Goal: Check status: Check status

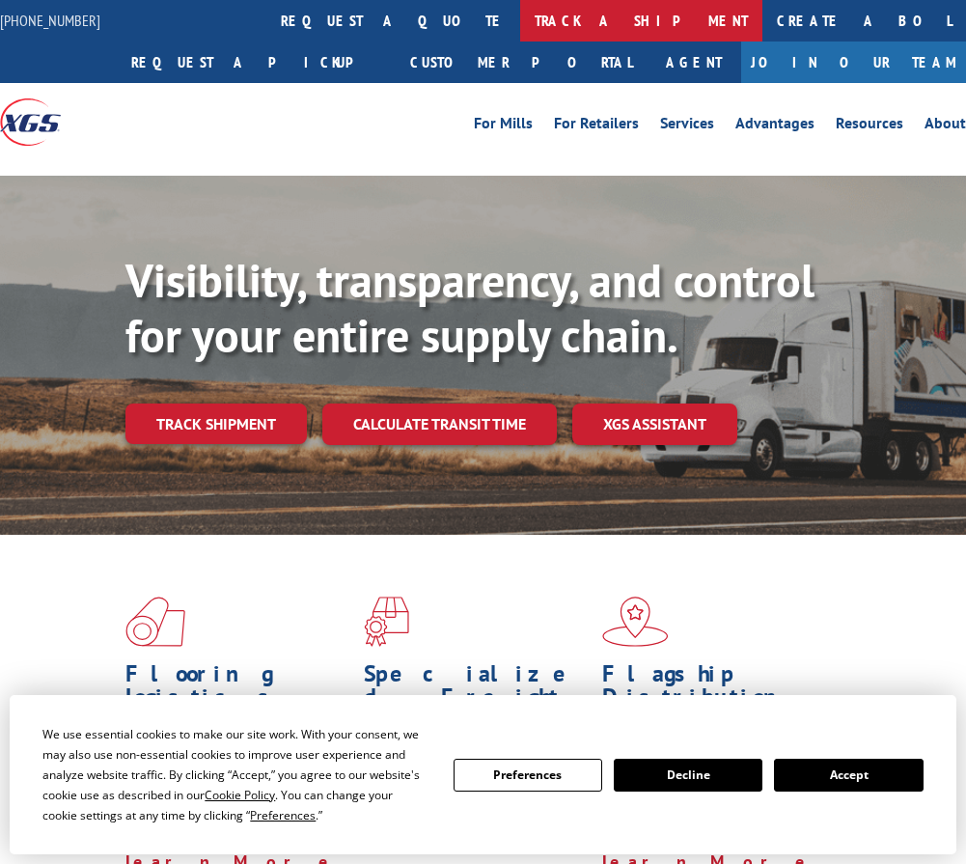
click at [520, 17] on link "track a shipment" at bounding box center [641, 21] width 242 height 42
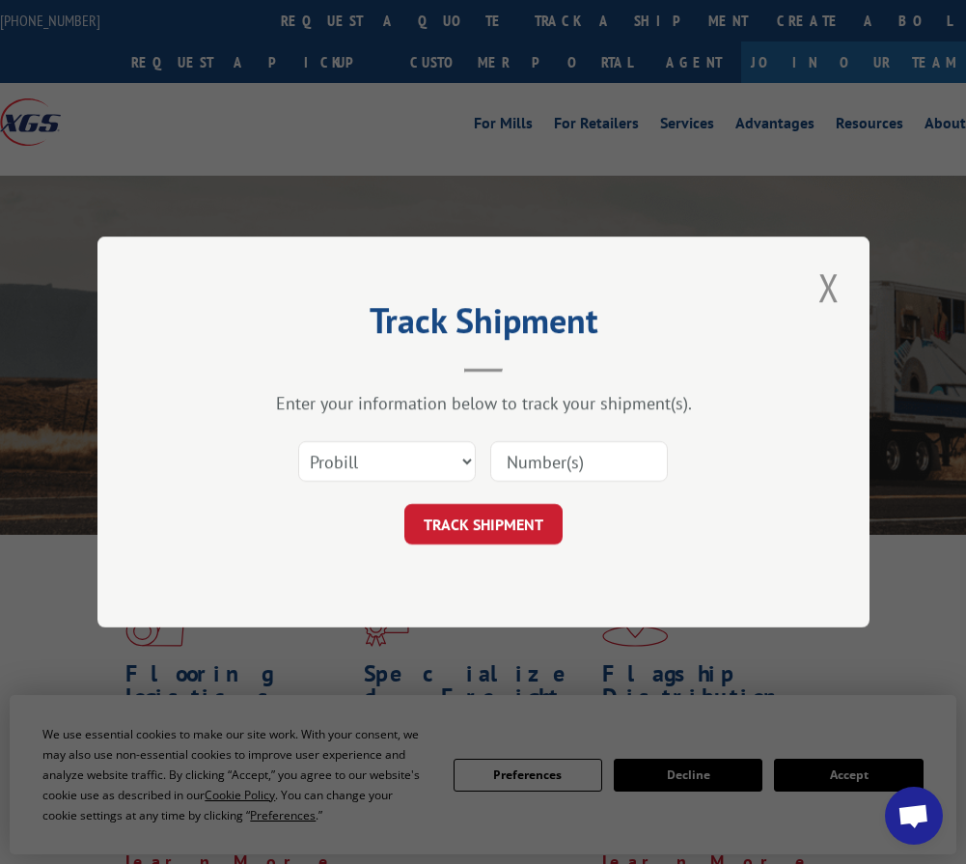
click at [574, 459] on input at bounding box center [579, 461] width 178 height 41
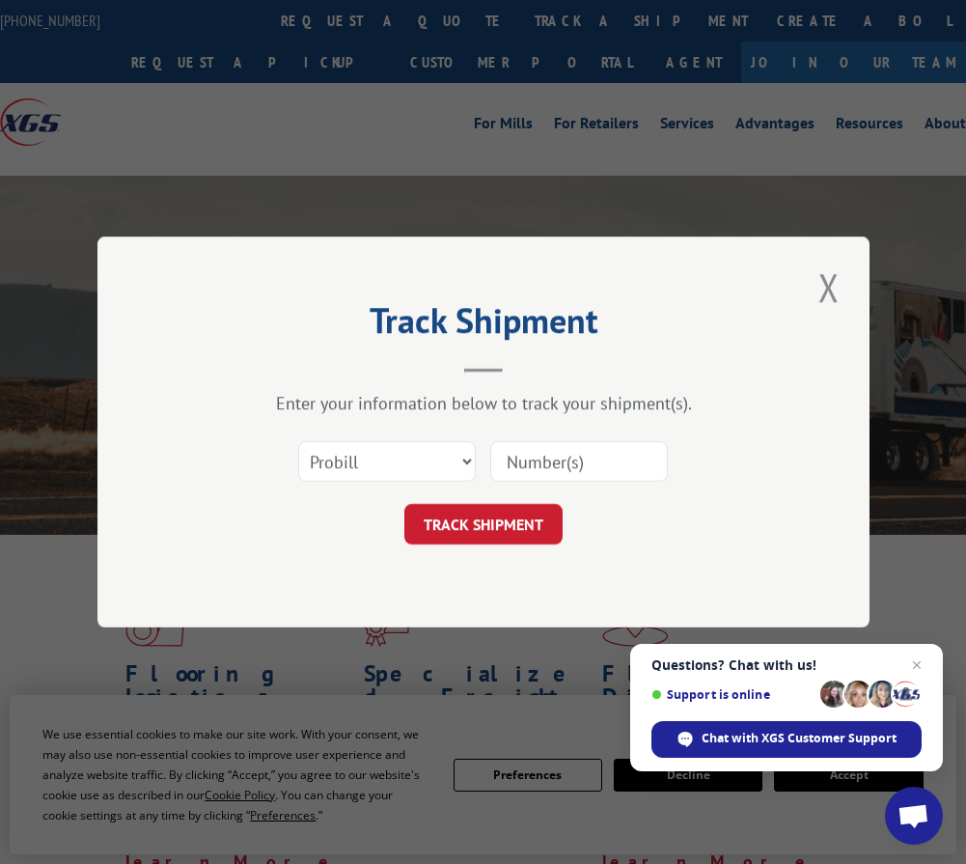
click at [617, 455] on input at bounding box center [579, 461] width 178 height 41
paste input "16230844"
type input "16230844"
click at [504, 522] on button "TRACK SHIPMENT" at bounding box center [483, 524] width 158 height 41
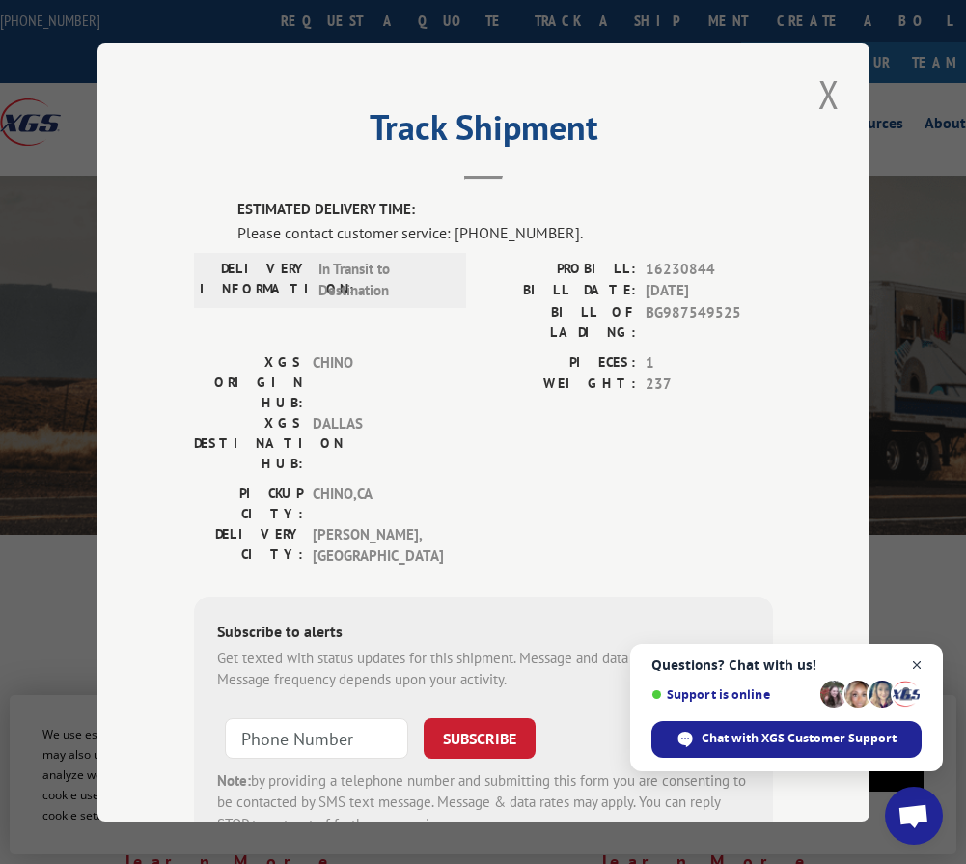
click at [920, 665] on span "Open chat" at bounding box center [917, 665] width 24 height 24
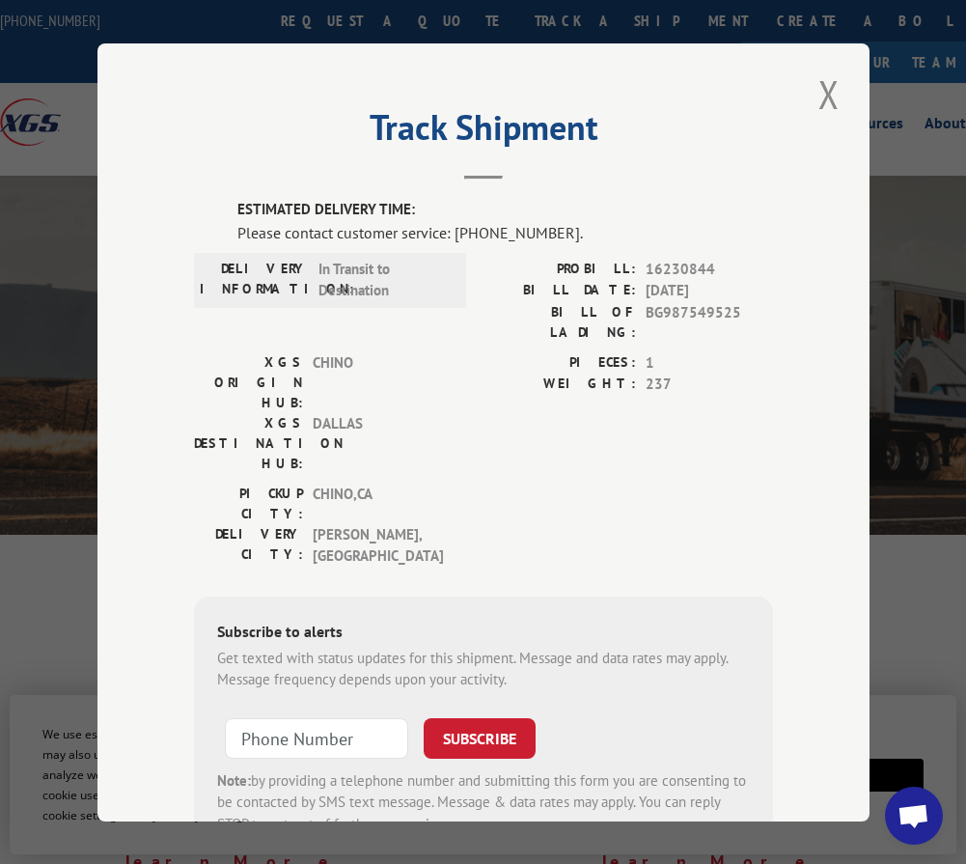
scroll to position [41, 0]
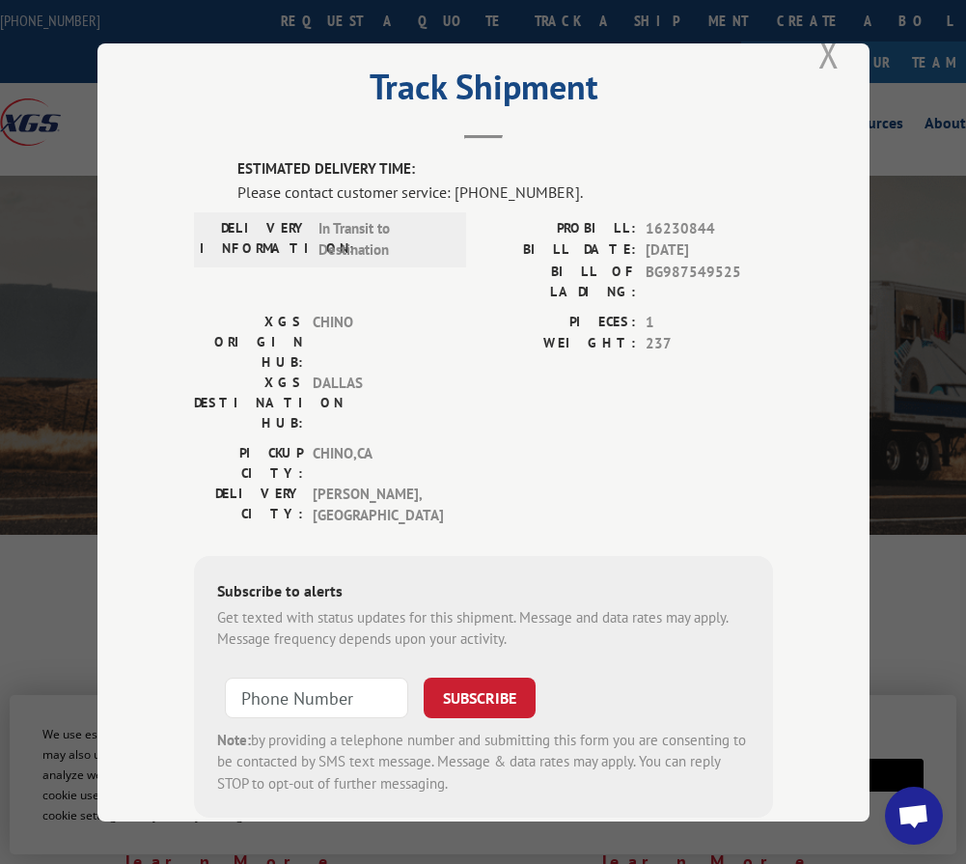
click at [817, 52] on button "Close modal" at bounding box center [829, 53] width 33 height 53
